Goal: Find specific page/section: Find specific page/section

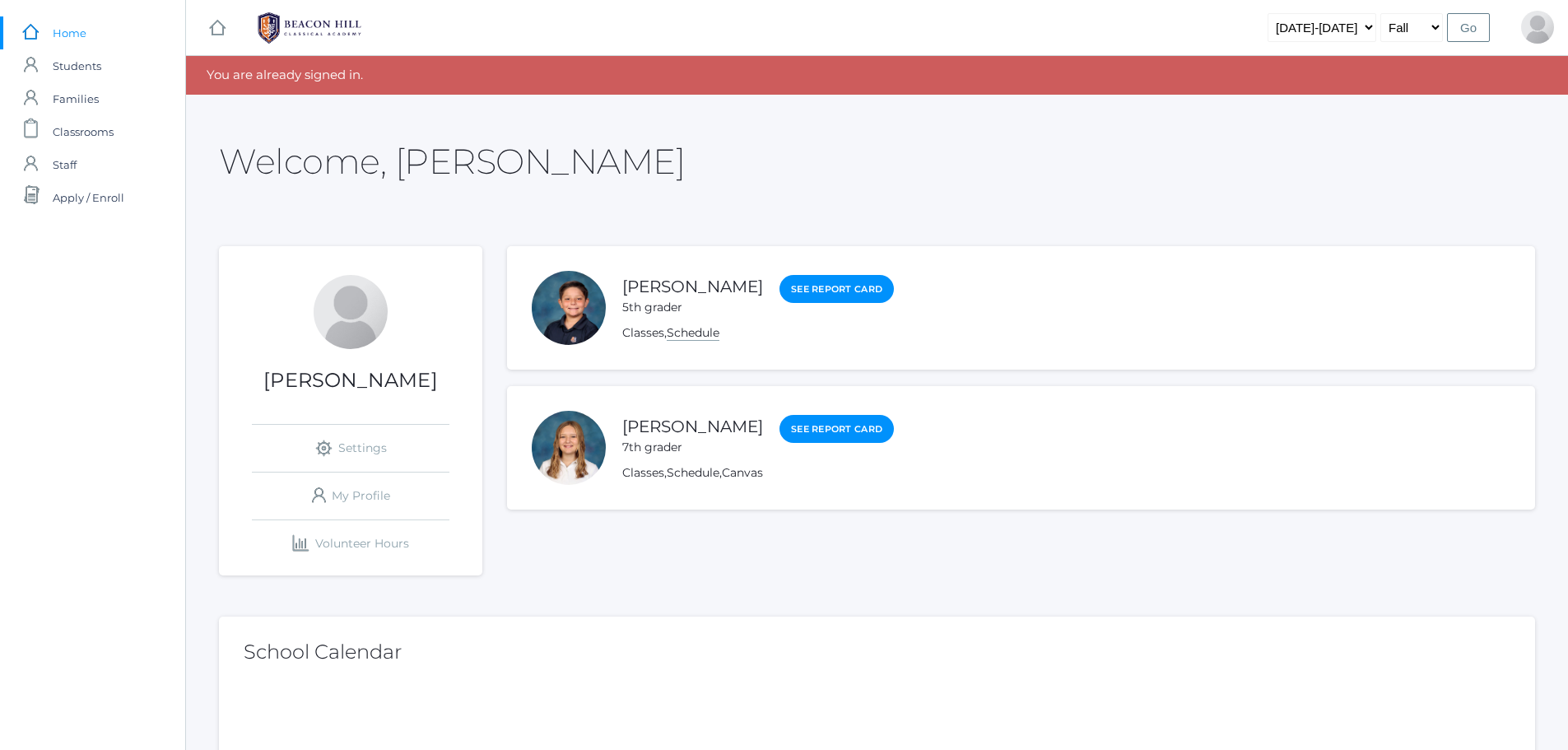
click at [707, 334] on link "Schedule" at bounding box center [693, 333] width 53 height 16
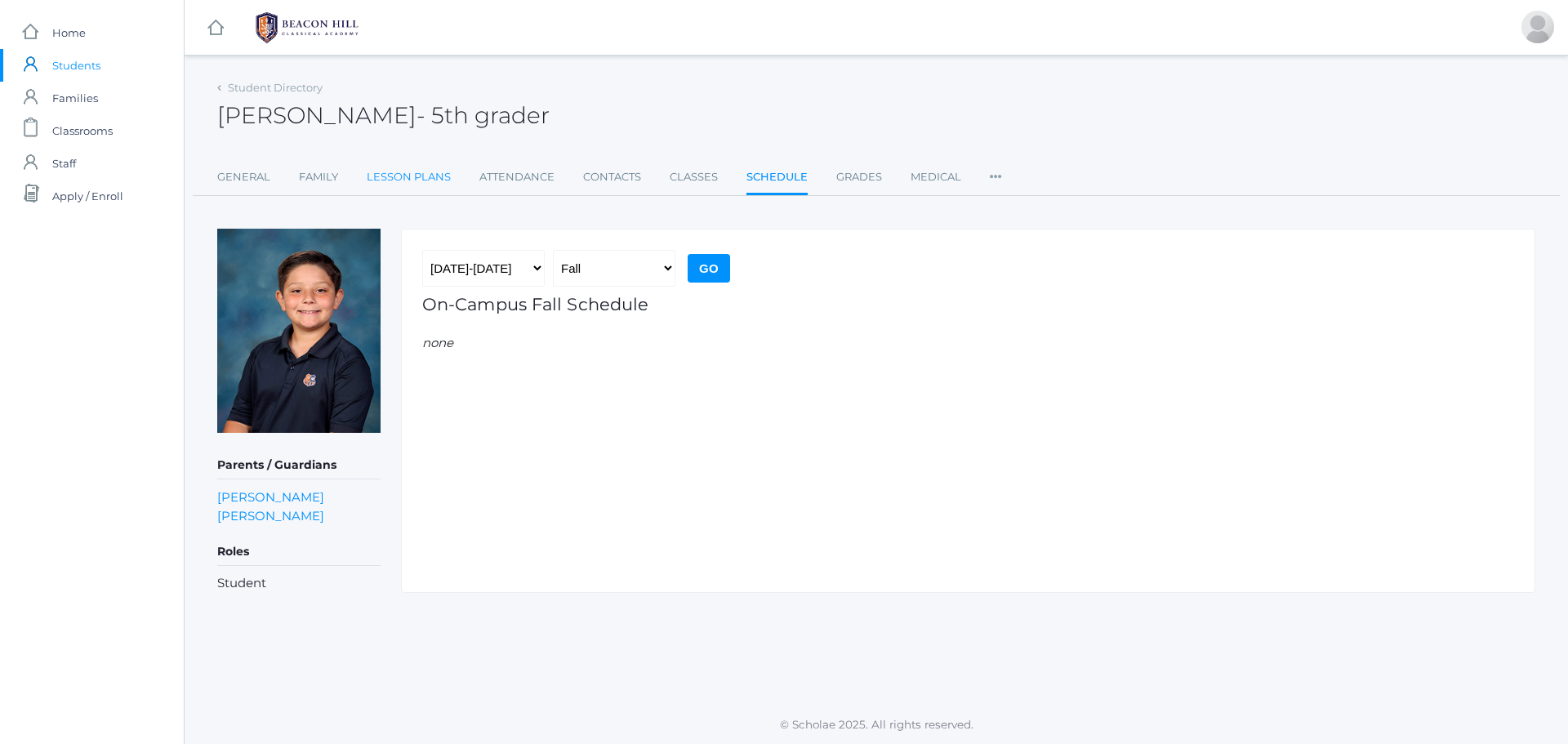
click at [412, 174] on link "Lesson Plans" at bounding box center [409, 178] width 85 height 33
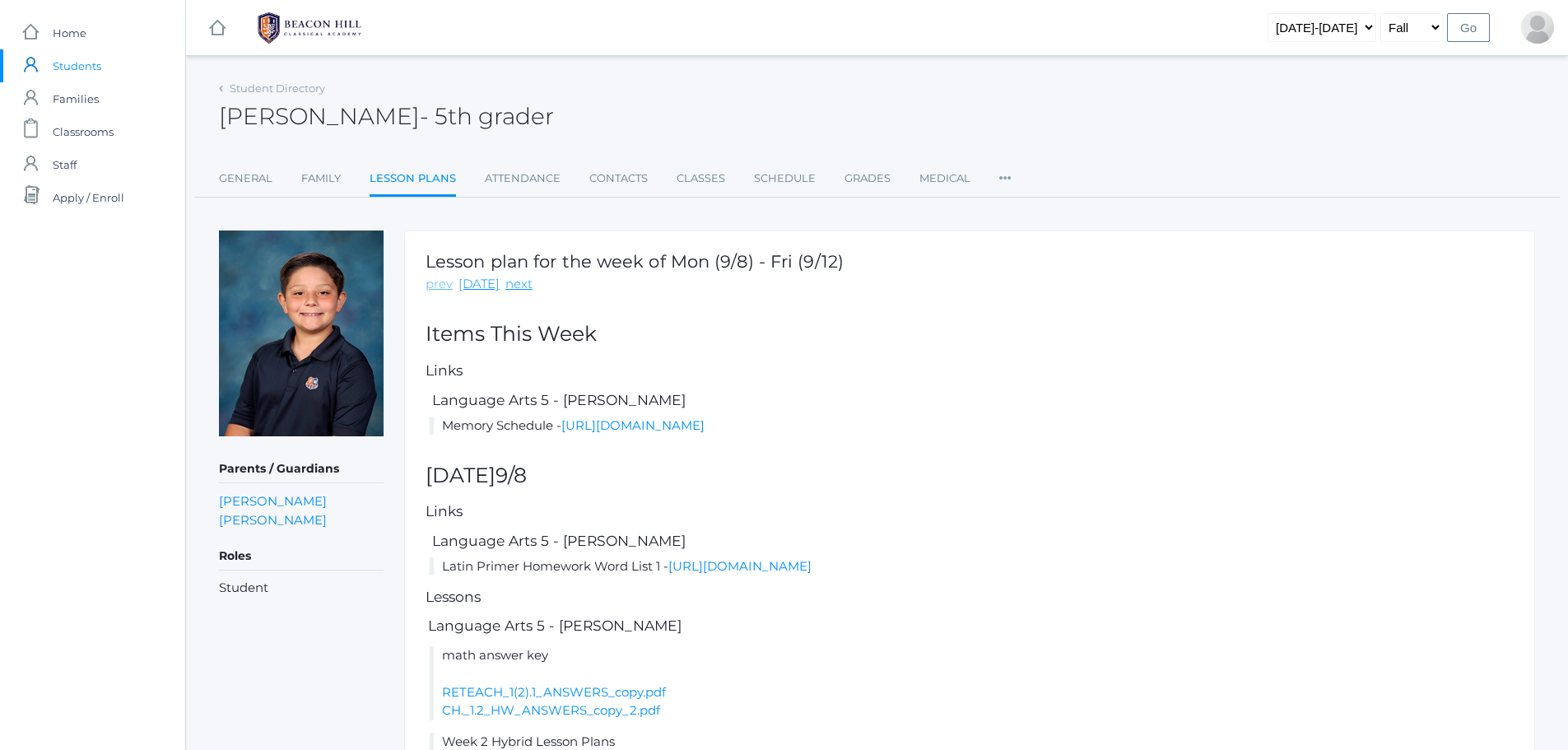
click at [435, 285] on link "prev" at bounding box center [439, 284] width 27 height 19
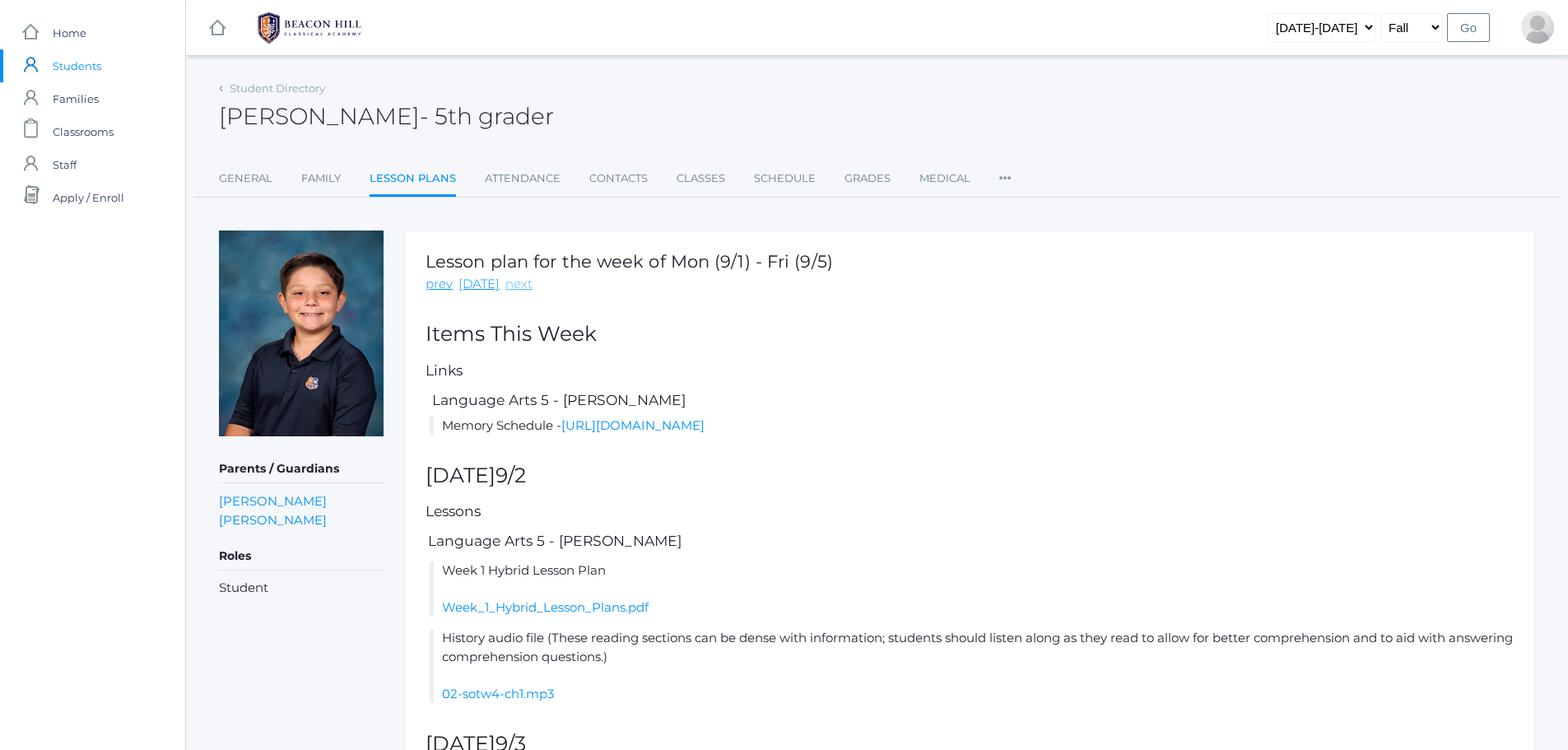
click at [515, 286] on link "next" at bounding box center [519, 284] width 27 height 19
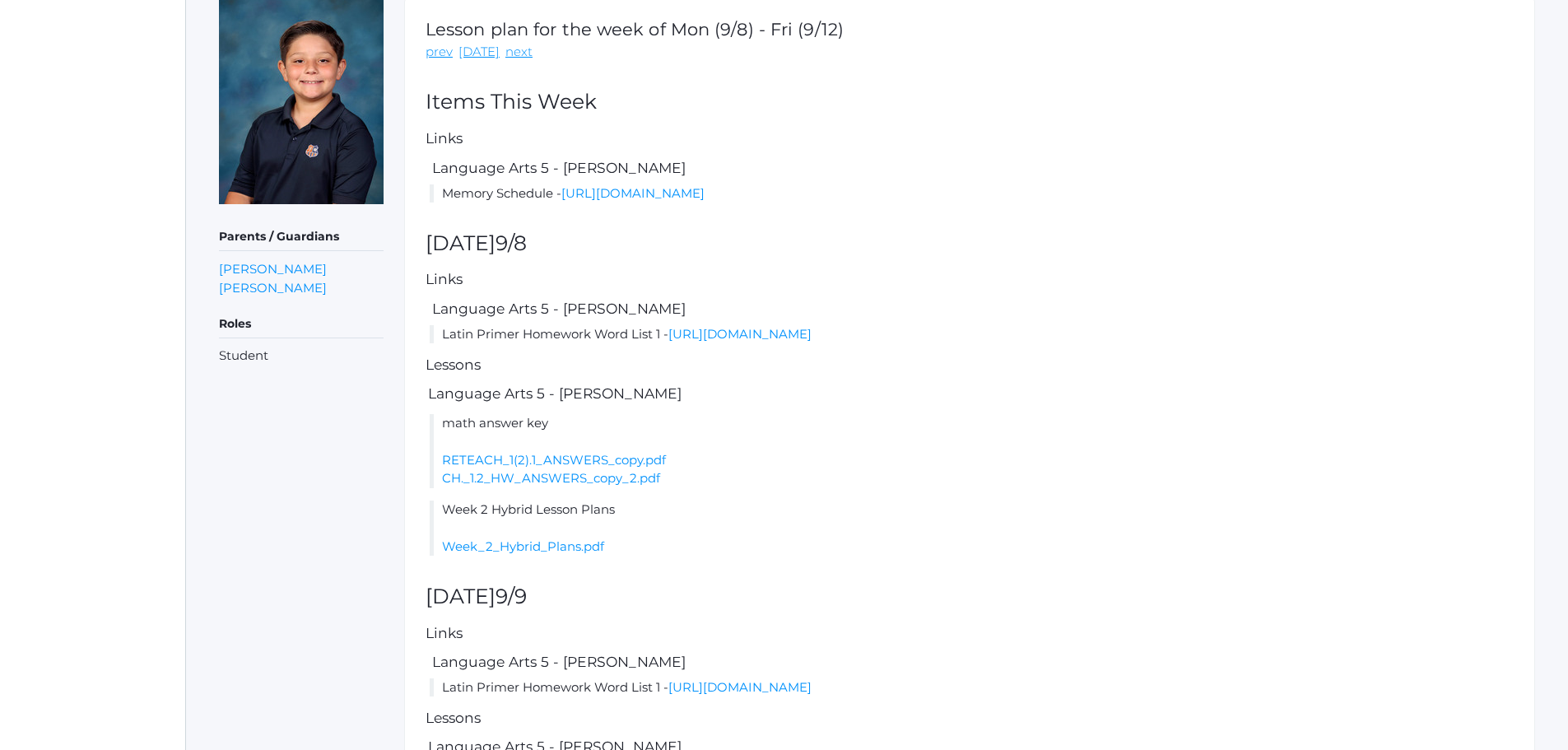
scroll to position [152, 0]
